Goal: Navigation & Orientation: Understand site structure

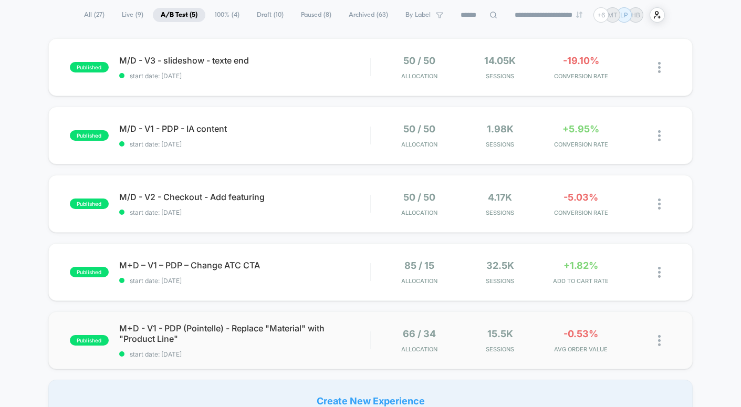
scroll to position [75, 0]
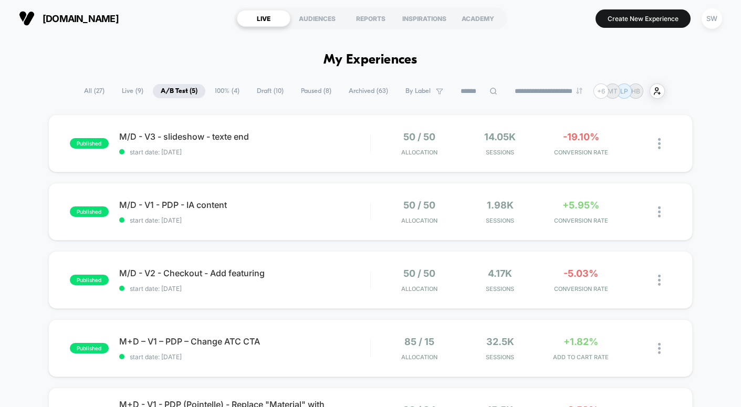
click at [220, 88] on span "100% ( 4 )" at bounding box center [227, 91] width 40 height 14
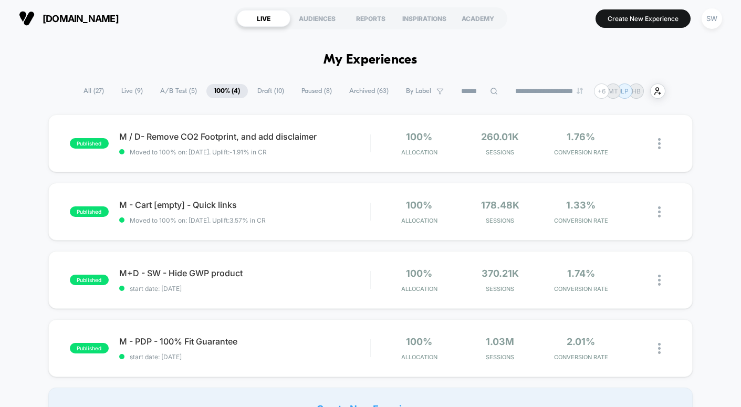
click at [171, 86] on span "A/B Test ( 5 )" at bounding box center [178, 91] width 53 height 14
